Goal: Task Accomplishment & Management: Manage account settings

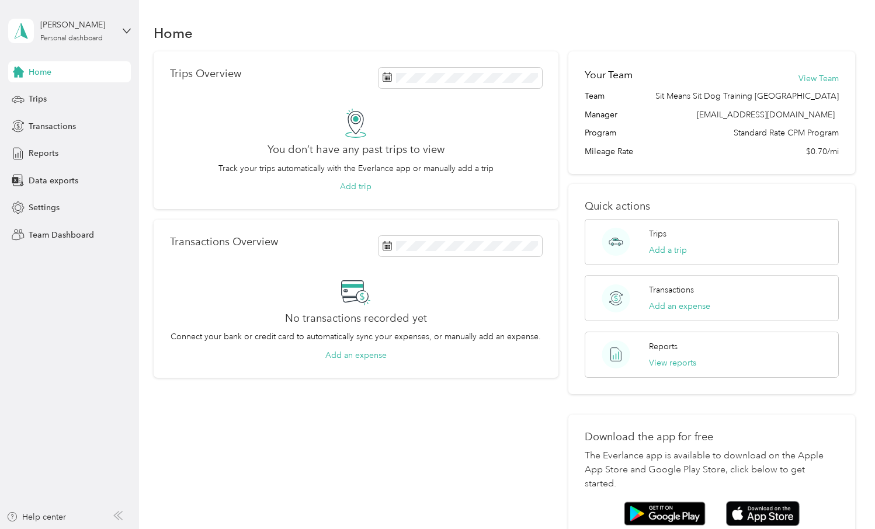
click at [122, 31] on div "[PERSON_NAME] Personal dashboard" at bounding box center [69, 31] width 123 height 41
click at [70, 95] on div "Team dashboard" at bounding box center [50, 96] width 63 height 12
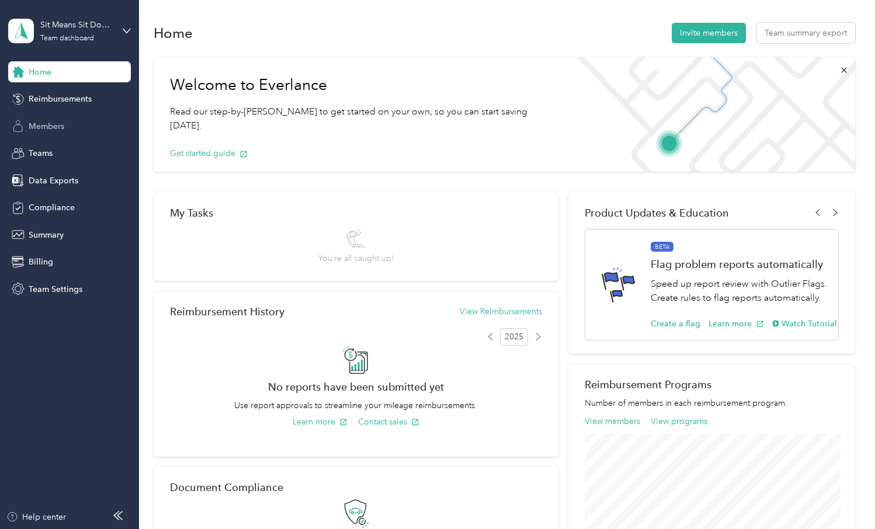
click at [38, 122] on span "Members" at bounding box center [47, 126] width 36 height 12
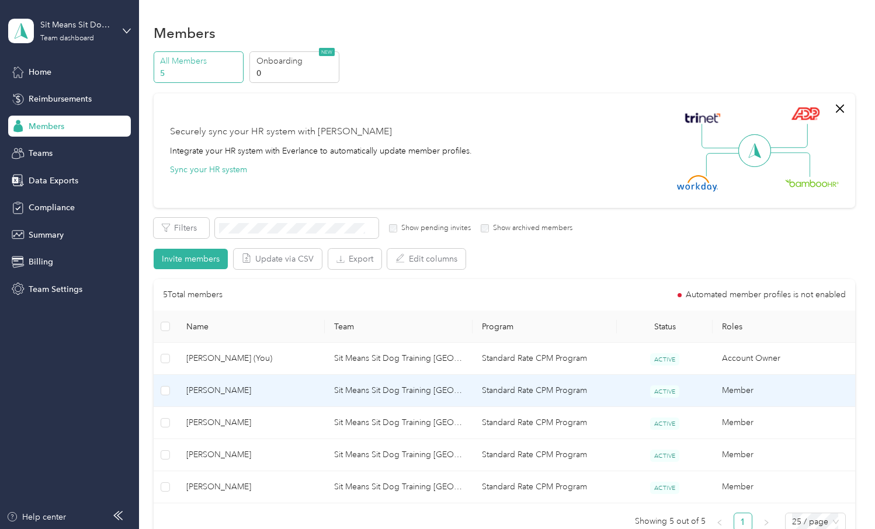
click at [368, 384] on td "Sit Means Sit Dog Training [GEOGRAPHIC_DATA]" at bounding box center [399, 391] width 148 height 32
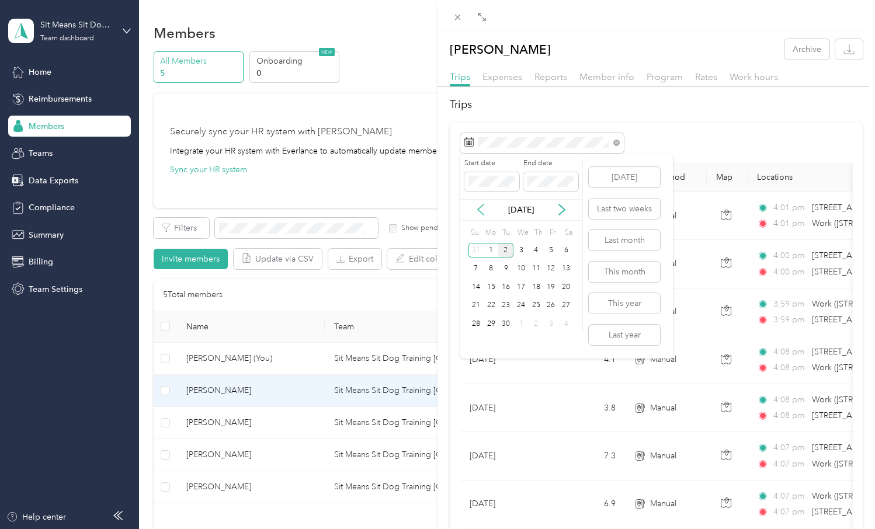
click at [485, 207] on icon at bounding box center [481, 210] width 12 height 12
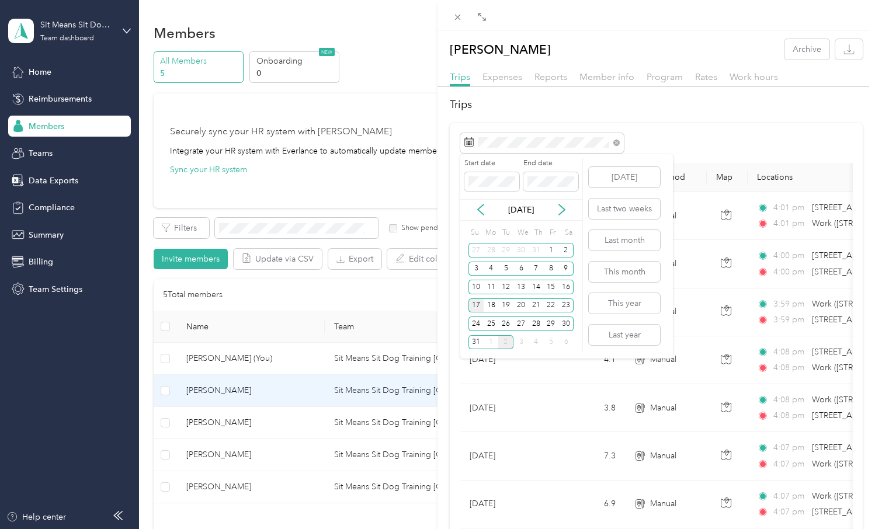
click at [477, 304] on div "17" at bounding box center [476, 306] width 15 height 15
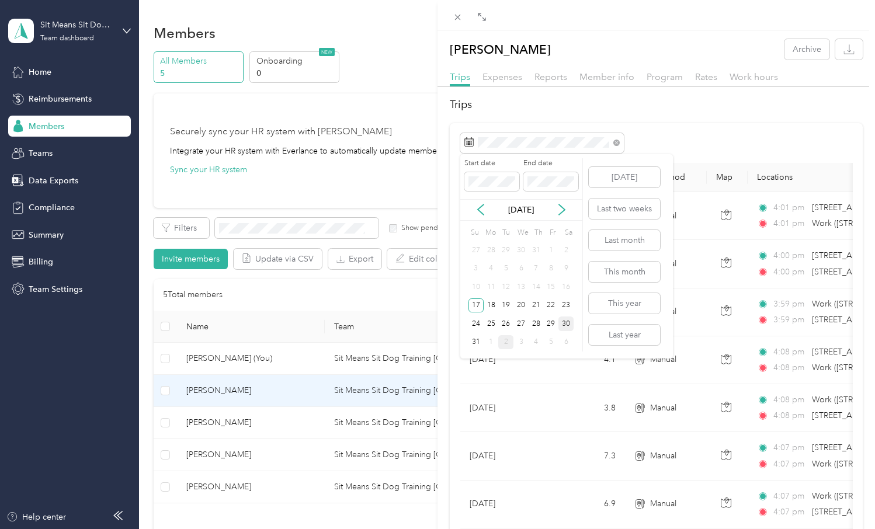
click at [567, 323] on div "30" at bounding box center [566, 324] width 15 height 15
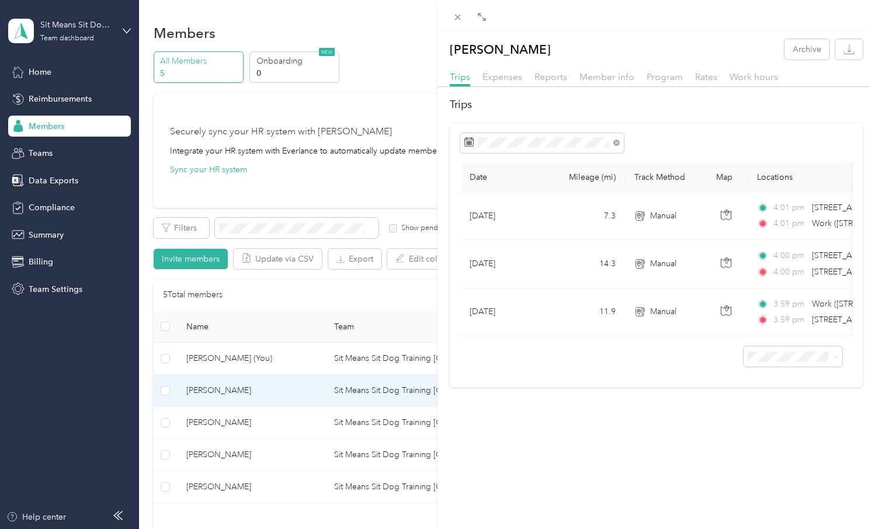
click at [227, 420] on div "[PERSON_NAME] Archive Trips Expenses Reports Member info Program Rates Work hou…" at bounding box center [437, 264] width 875 height 529
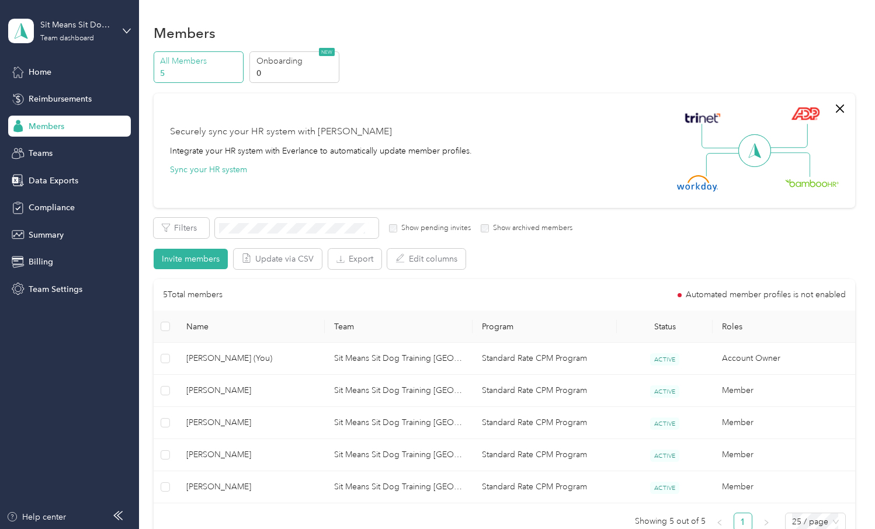
click at [244, 425] on div at bounding box center [437, 264] width 875 height 529
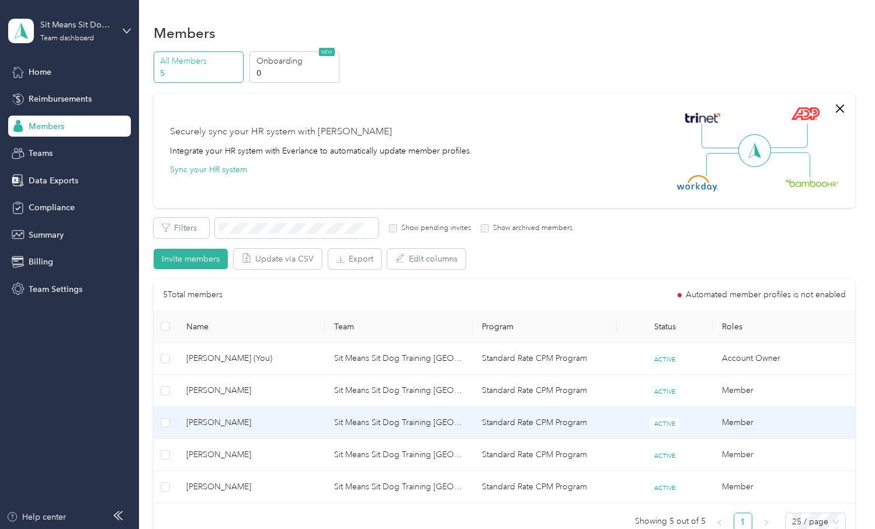
click at [237, 425] on span "[PERSON_NAME]" at bounding box center [250, 423] width 129 height 13
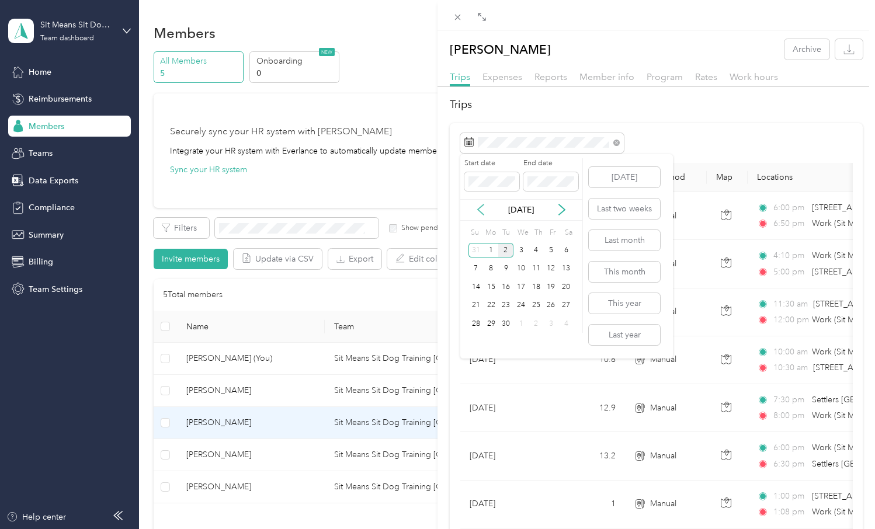
click at [480, 211] on icon at bounding box center [481, 210] width 12 height 12
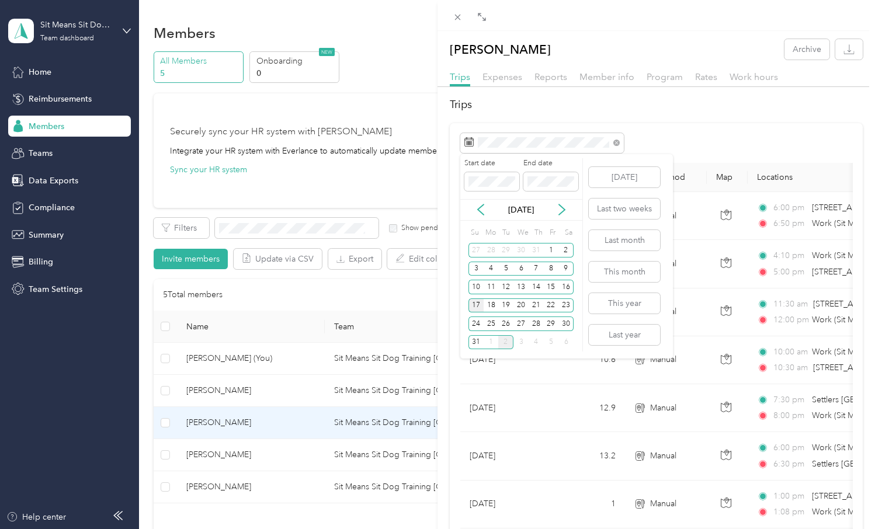
click at [476, 308] on div "17" at bounding box center [476, 306] width 15 height 15
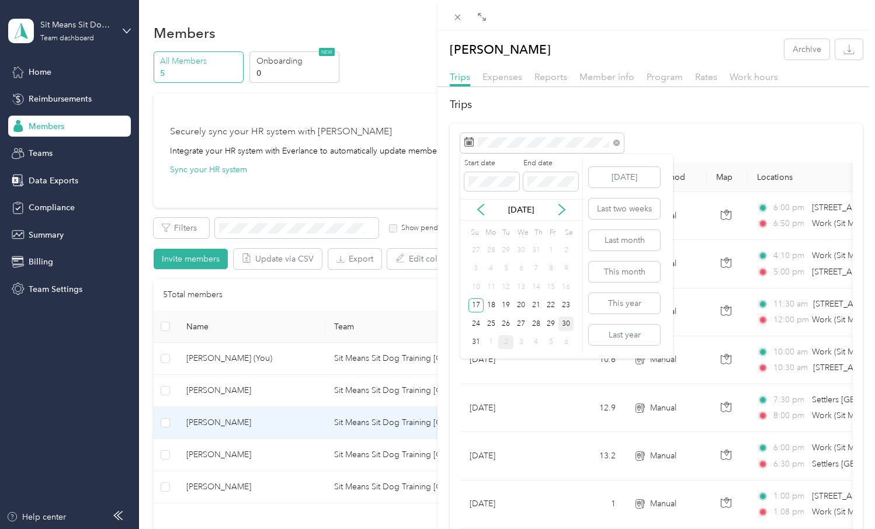
click at [559, 327] on div "30" at bounding box center [566, 324] width 15 height 15
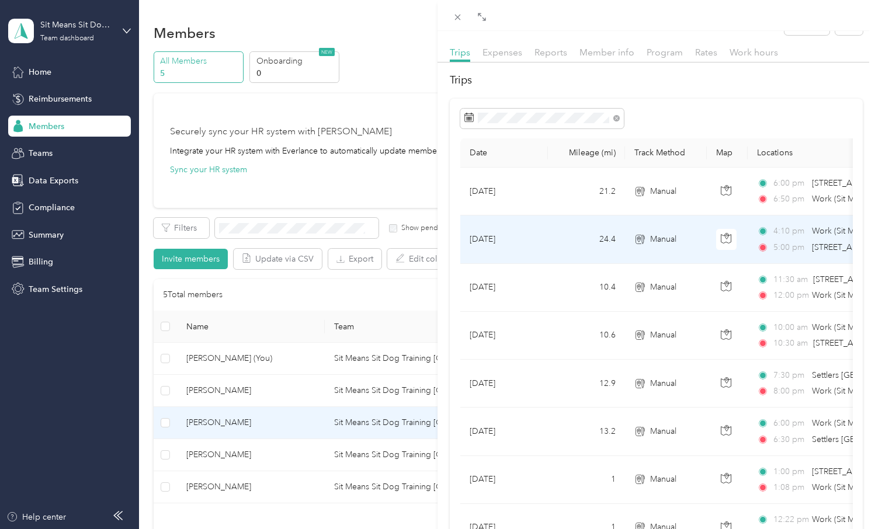
scroll to position [19, 0]
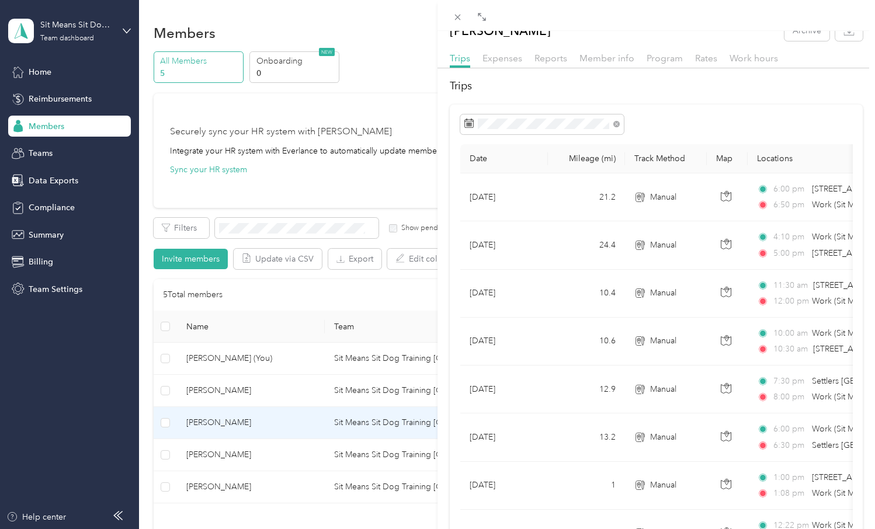
click at [225, 451] on div "[PERSON_NAME] Archive Trips Expenses Reports Member info Program Rates Work hou…" at bounding box center [437, 264] width 875 height 529
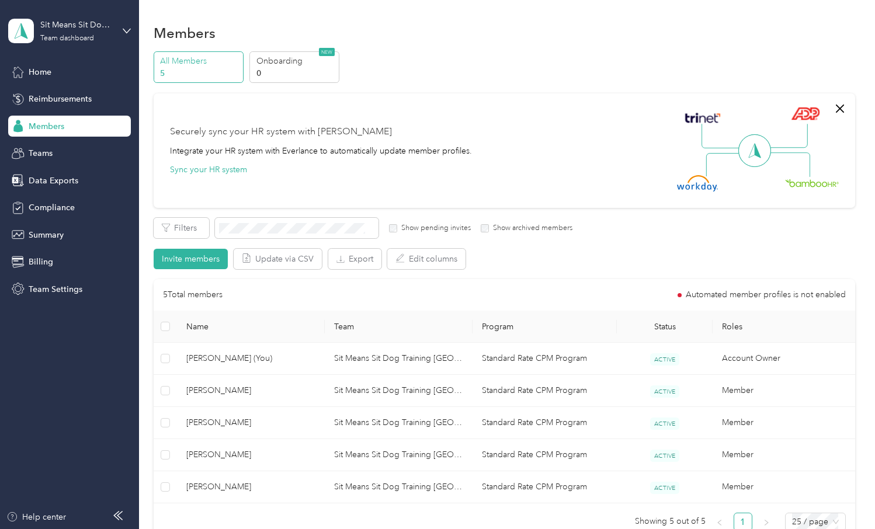
click at [231, 454] on div at bounding box center [437, 264] width 875 height 529
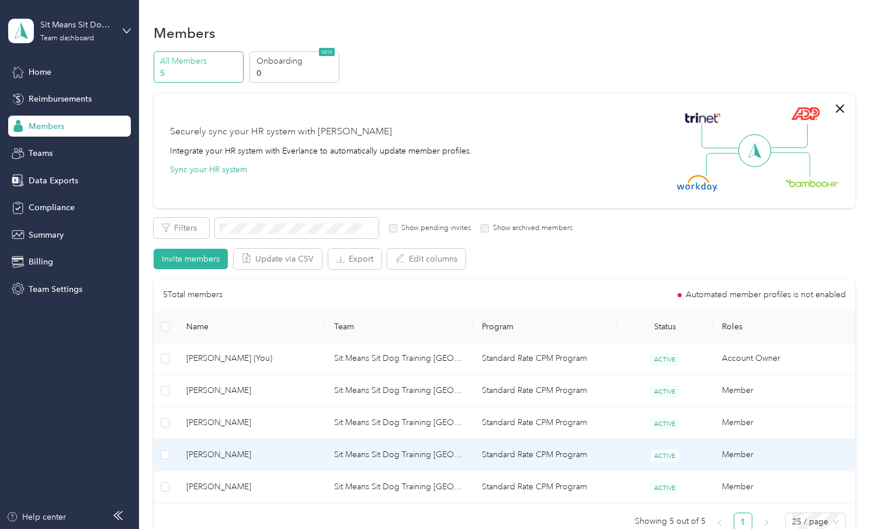
click at [231, 454] on span "[PERSON_NAME]" at bounding box center [250, 455] width 129 height 13
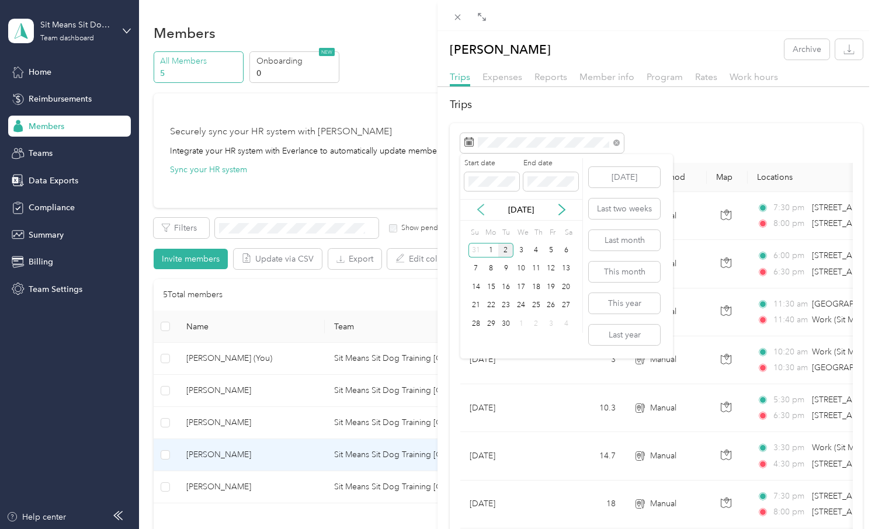
click at [479, 212] on icon at bounding box center [481, 210] width 12 height 12
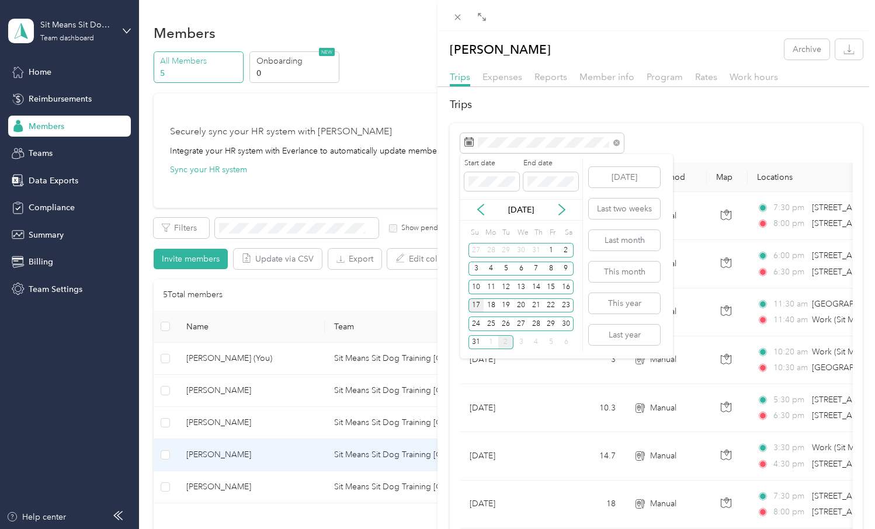
click at [473, 312] on div "17" at bounding box center [476, 306] width 15 height 15
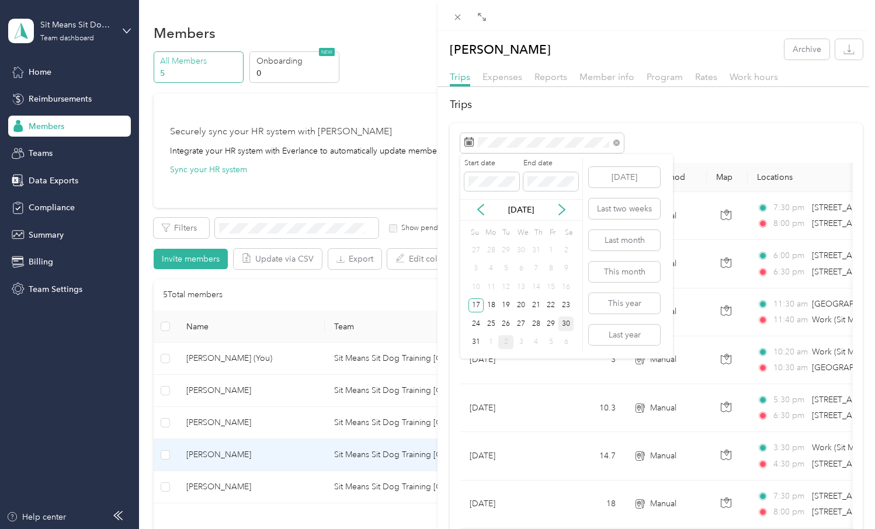
click at [564, 326] on div "30" at bounding box center [566, 324] width 15 height 15
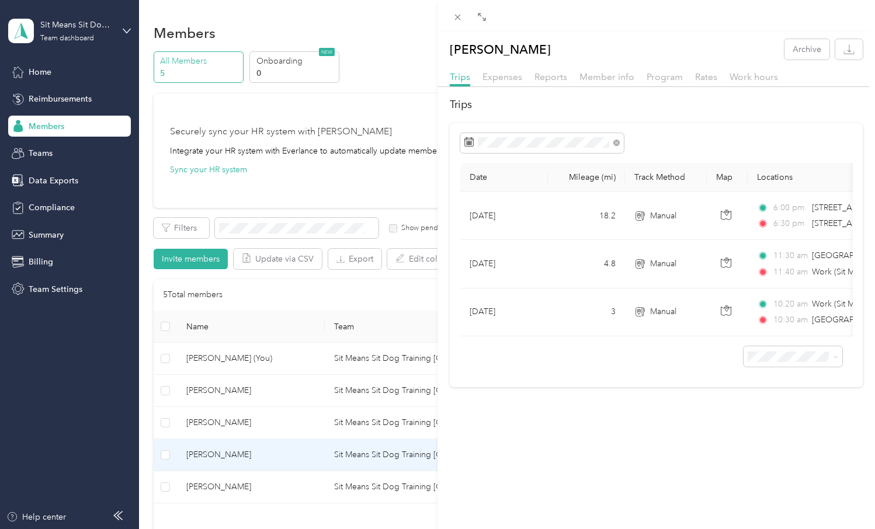
click at [255, 483] on div "[PERSON_NAME] Archive Trips Expenses Reports Member info Program Rates Work hou…" at bounding box center [437, 264] width 875 height 529
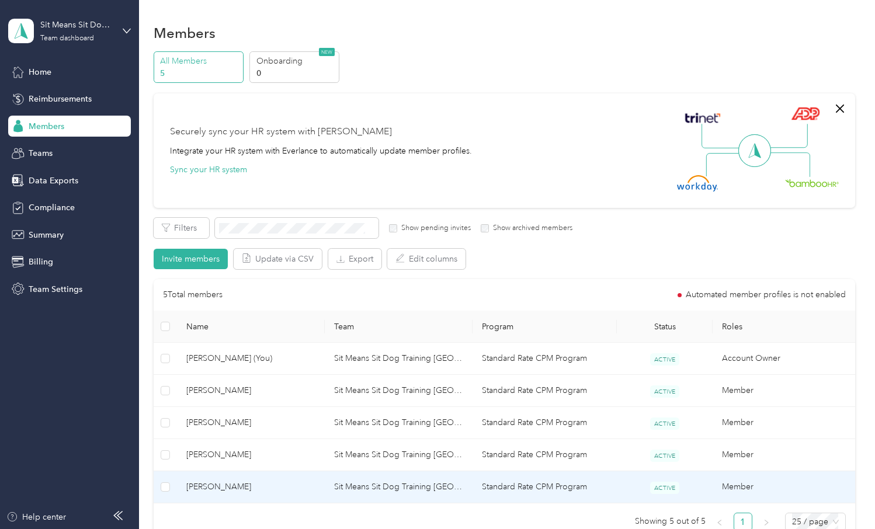
click at [226, 499] on td "[PERSON_NAME]" at bounding box center [251, 487] width 148 height 32
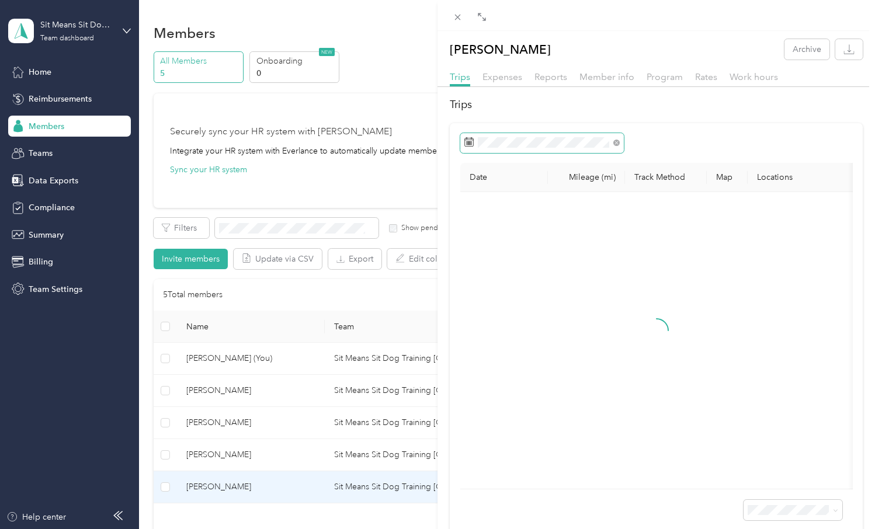
click at [505, 149] on span at bounding box center [542, 143] width 164 height 20
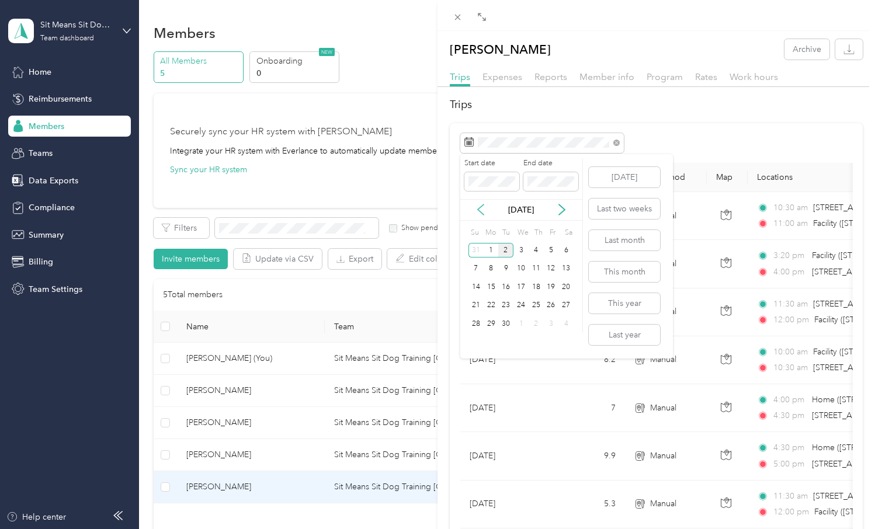
click at [477, 214] on icon at bounding box center [481, 210] width 12 height 12
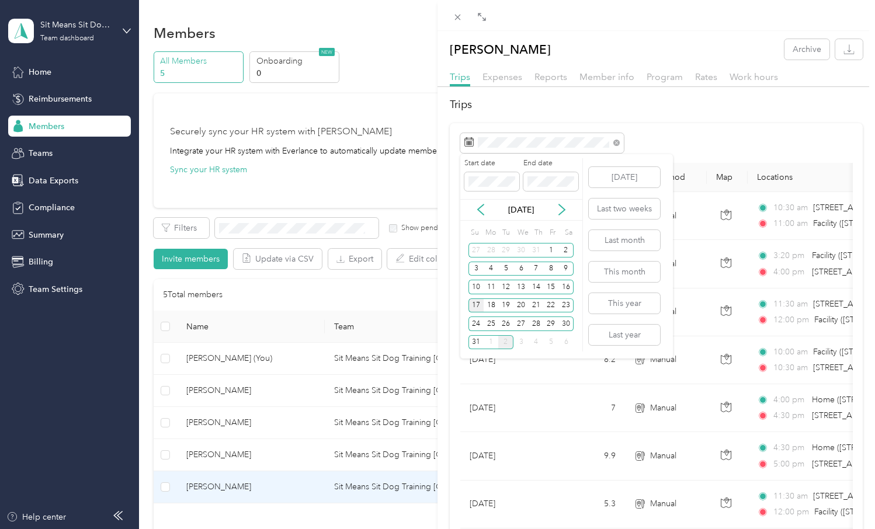
click at [470, 306] on div "17" at bounding box center [476, 306] width 15 height 15
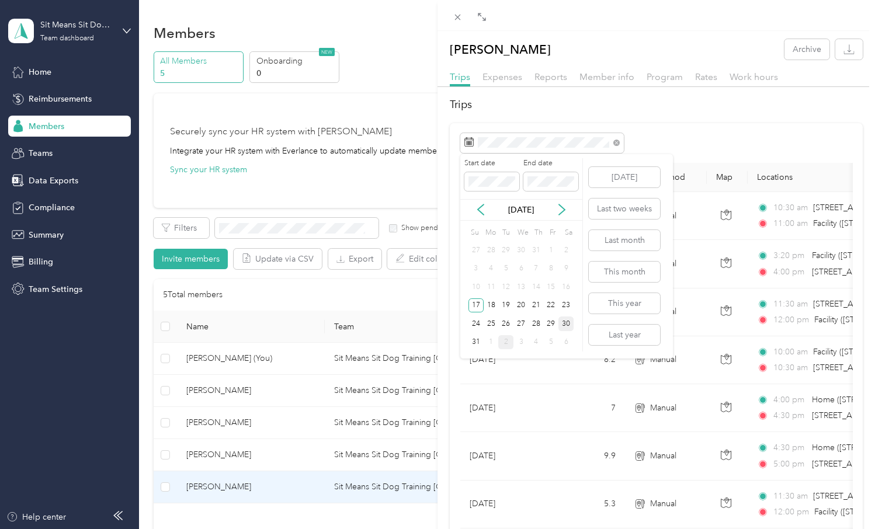
click at [567, 327] on div "30" at bounding box center [566, 324] width 15 height 15
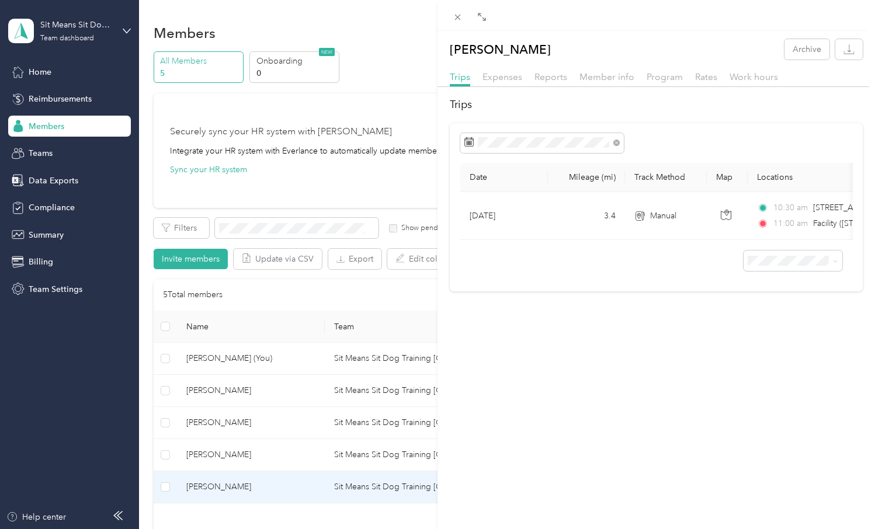
click at [207, 456] on div "[PERSON_NAME] Archive Trips Expenses Reports Member info Program Rates Work hou…" at bounding box center [437, 264] width 875 height 529
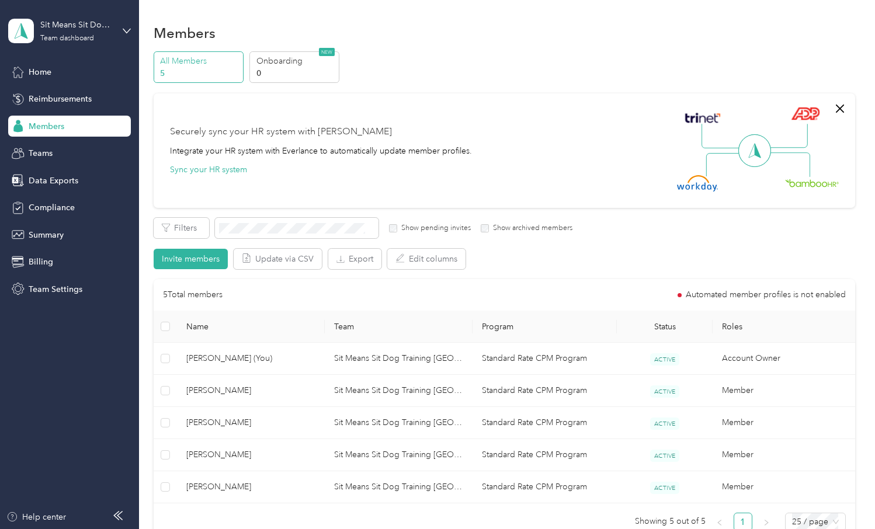
click at [222, 450] on div at bounding box center [437, 264] width 875 height 529
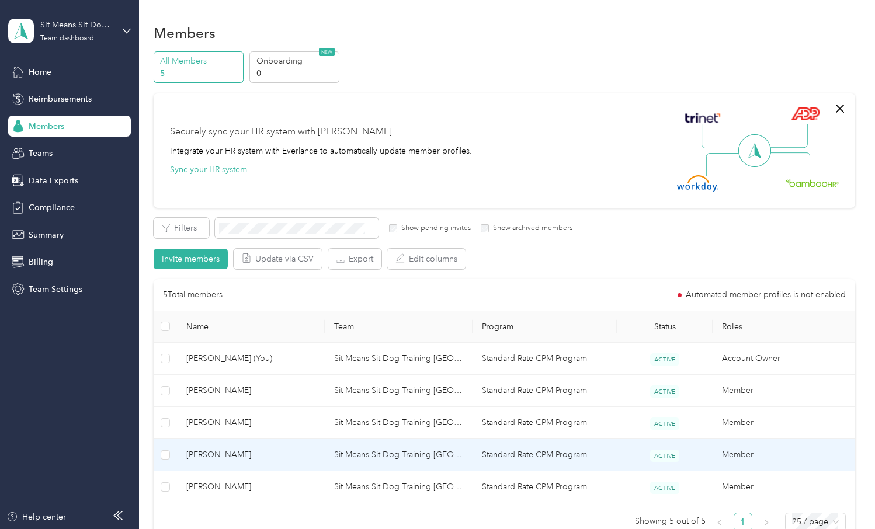
click at [222, 452] on span "[PERSON_NAME]" at bounding box center [250, 455] width 129 height 13
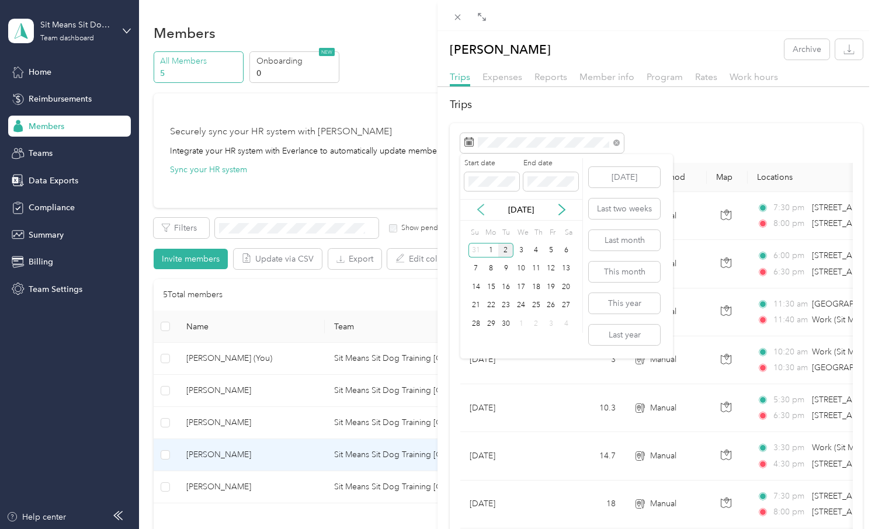
click at [481, 210] on icon at bounding box center [481, 210] width 12 height 12
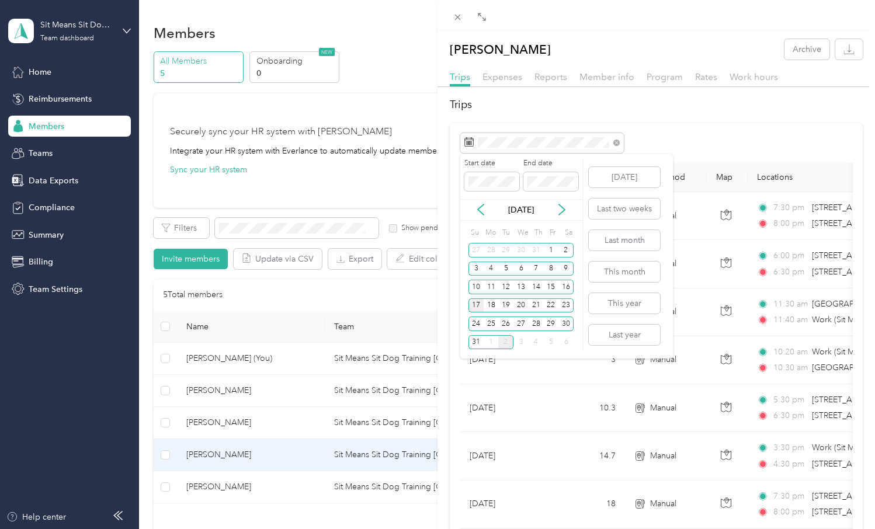
click at [476, 306] on div "17" at bounding box center [476, 306] width 15 height 15
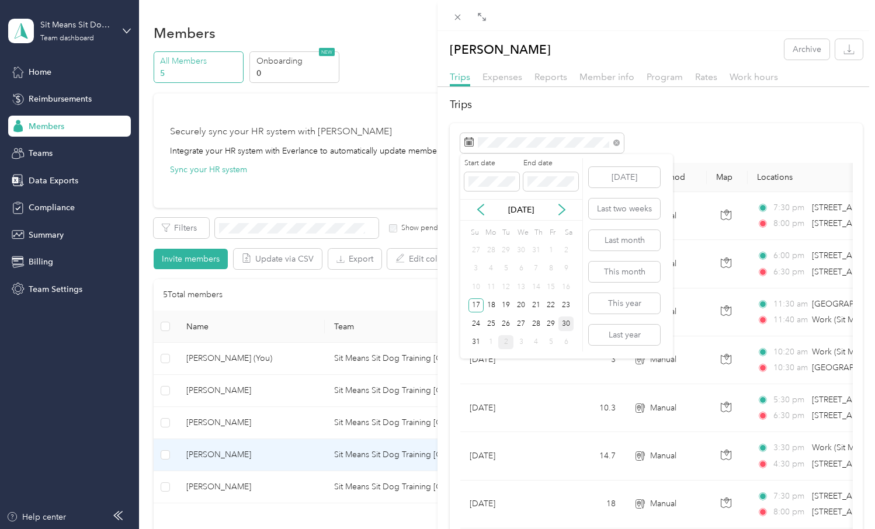
click at [569, 323] on div "30" at bounding box center [566, 324] width 15 height 15
